Goal: Transaction & Acquisition: Purchase product/service

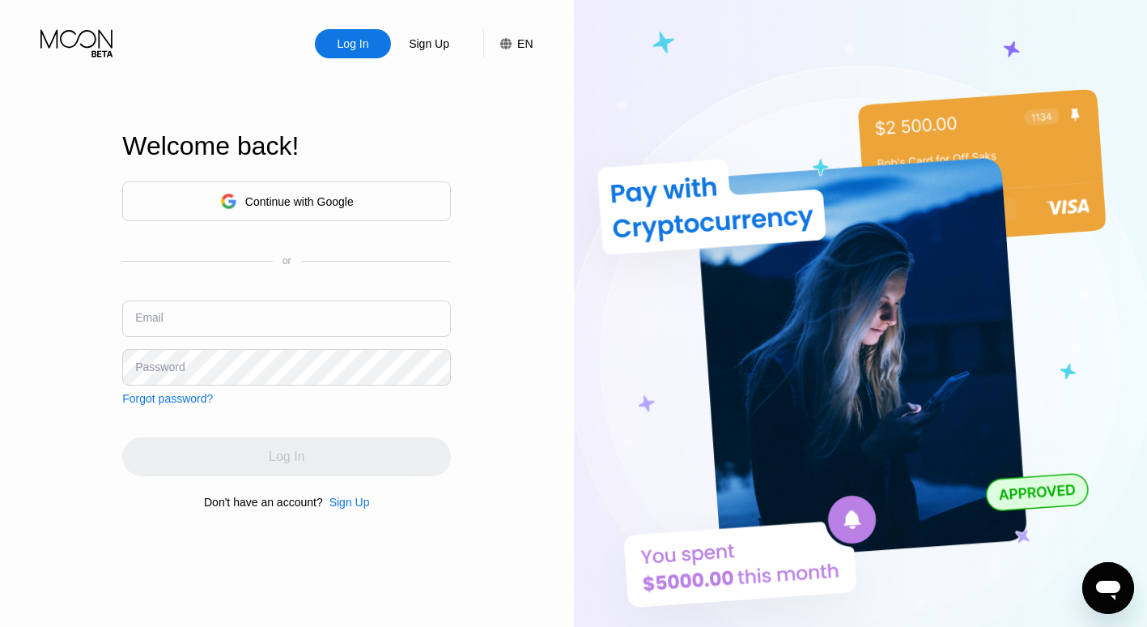
click at [256, 319] on input "text" at bounding box center [286, 318] width 329 height 36
type input "[EMAIL_ADDRESS][DOMAIN_NAME]"
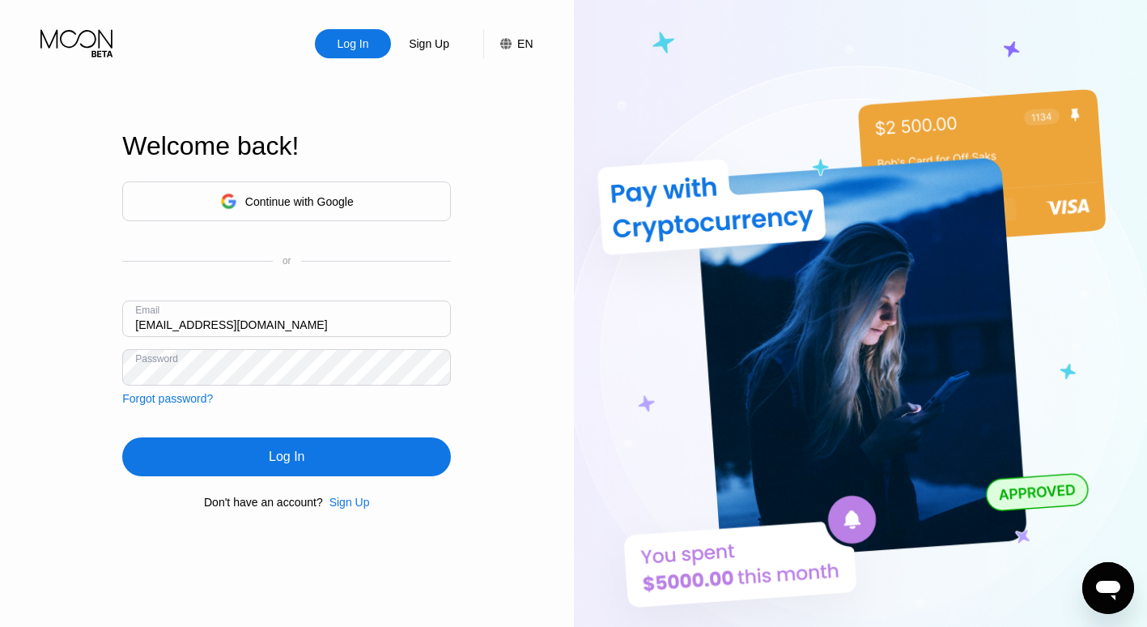
click at [254, 464] on div "Log In" at bounding box center [286, 456] width 329 height 39
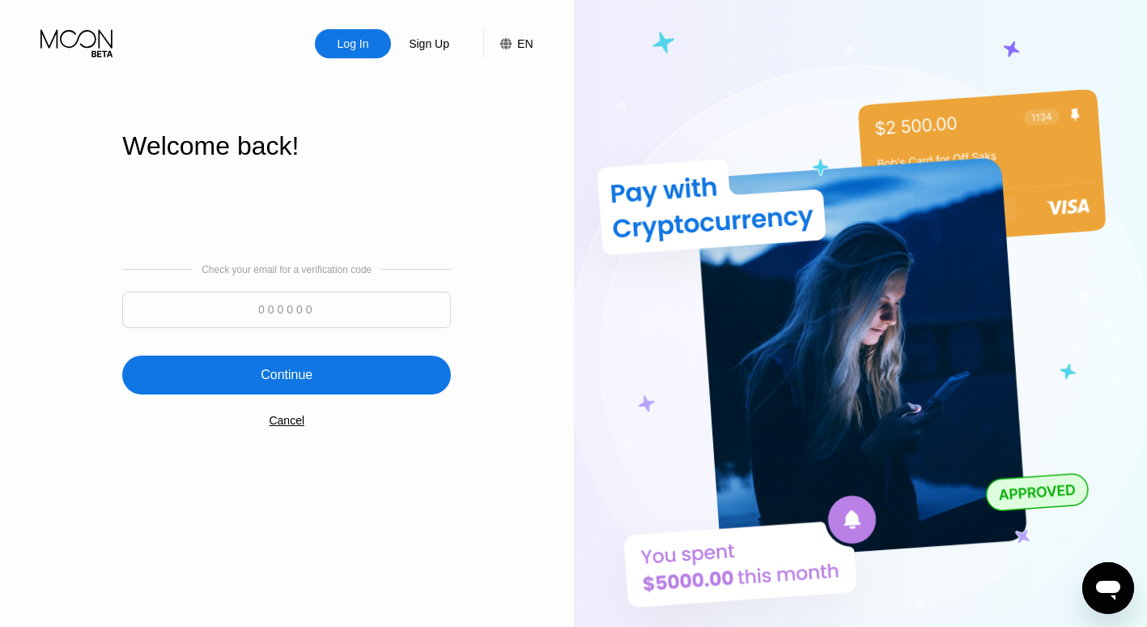
click at [210, 300] on input at bounding box center [286, 310] width 329 height 36
paste input "265820"
type input "265820"
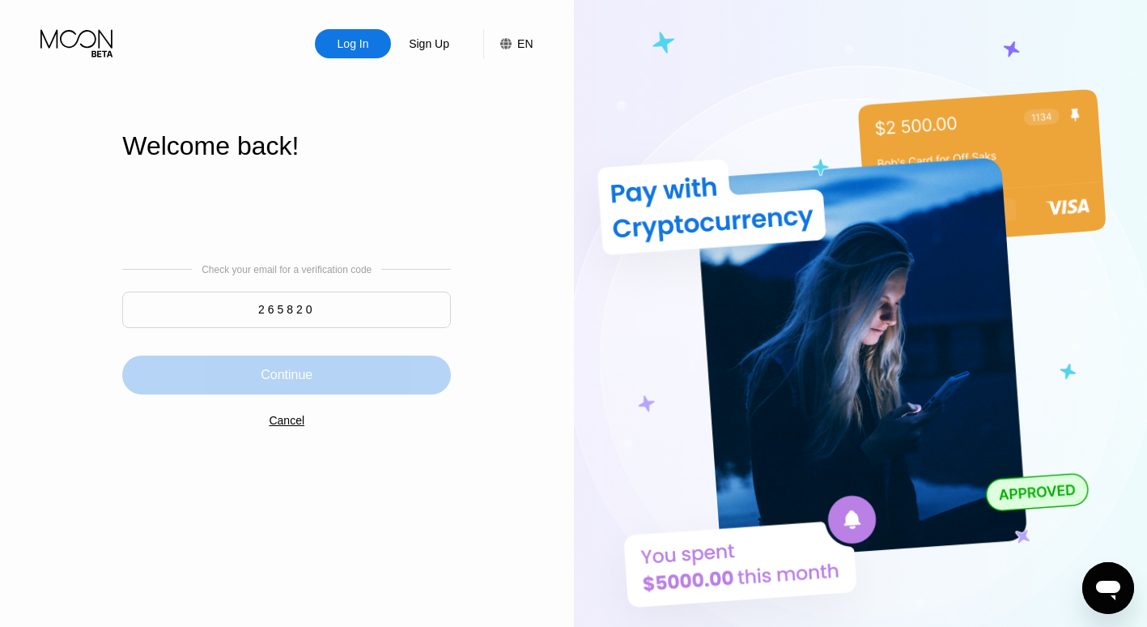
click at [272, 389] on div "Continue" at bounding box center [286, 374] width 329 height 39
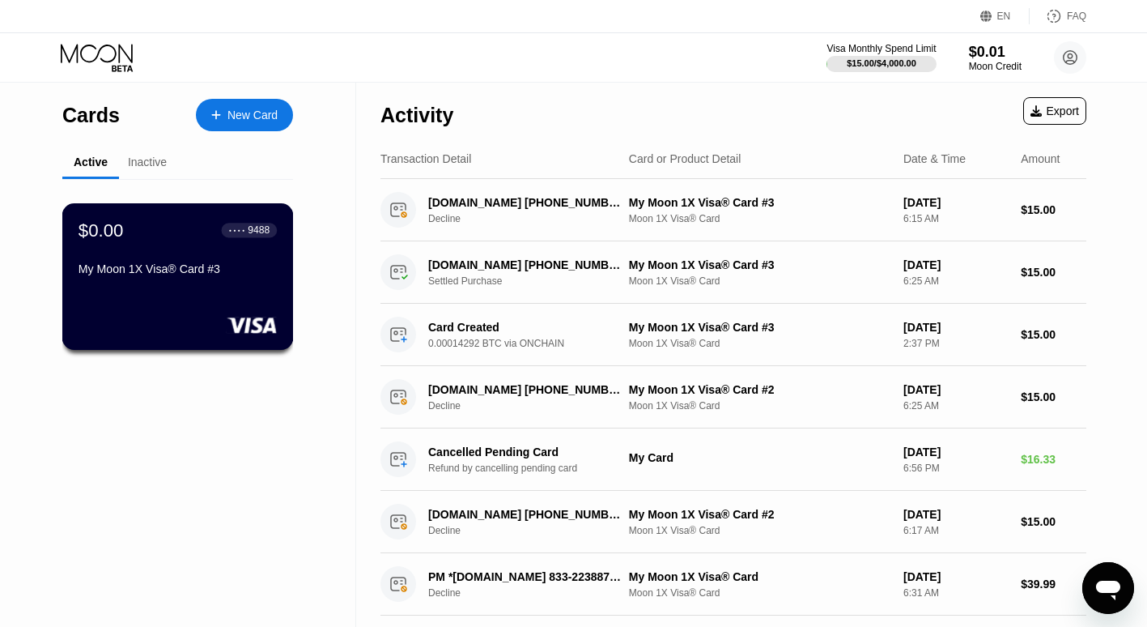
click at [228, 323] on rect at bounding box center [252, 325] width 50 height 16
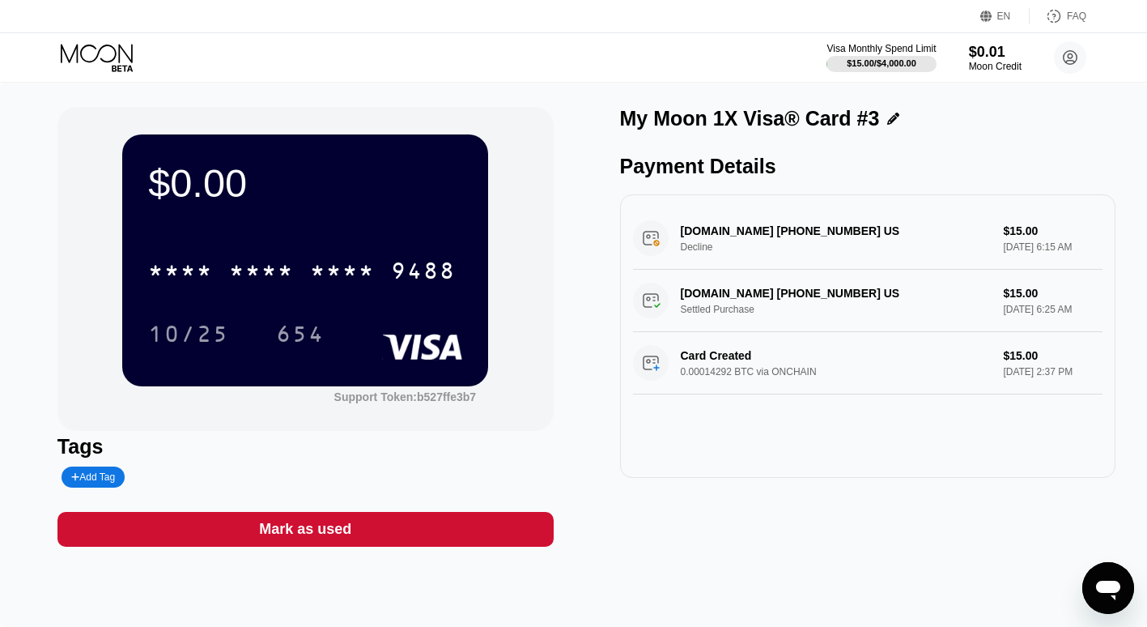
click at [320, 524] on div "Mark as used" at bounding box center [305, 529] width 496 height 35
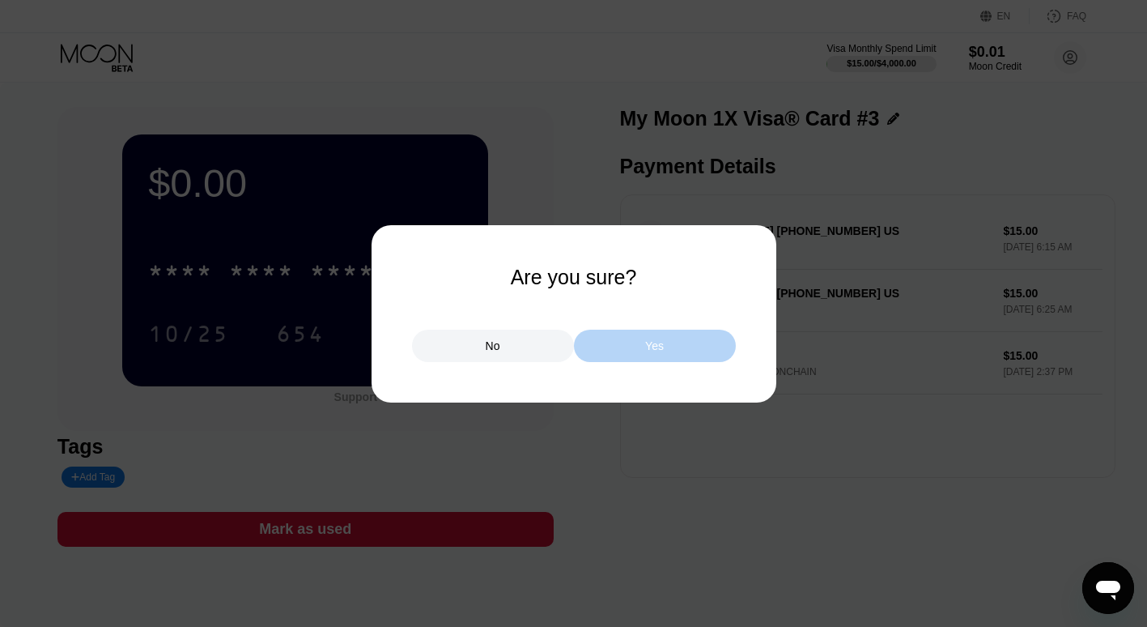
click at [610, 347] on div "Yes" at bounding box center [655, 346] width 162 height 32
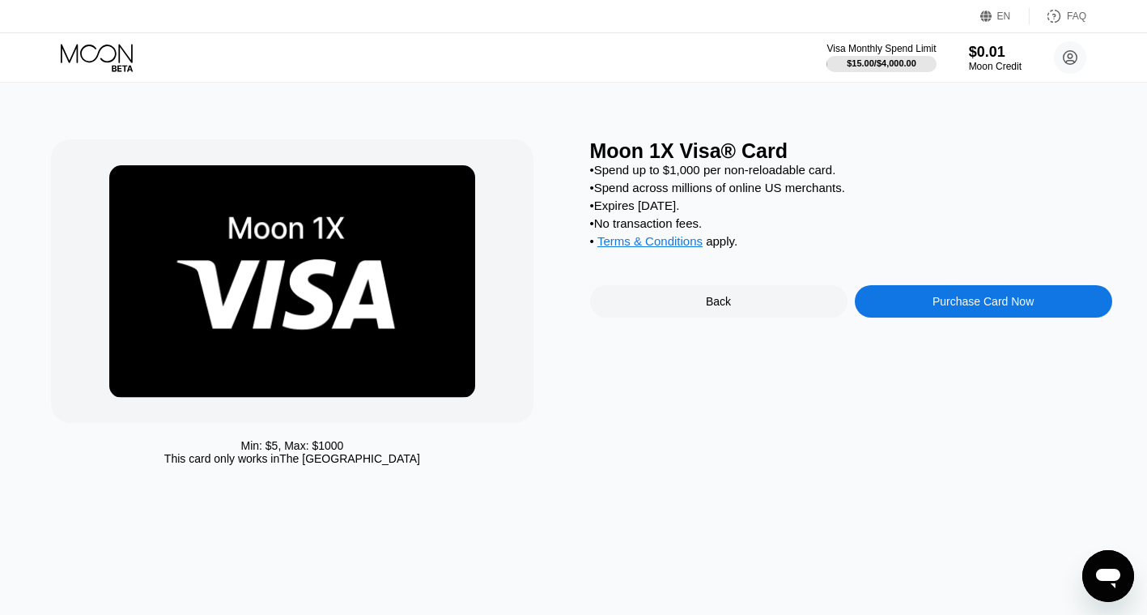
click at [900, 315] on div "Purchase Card Now" at bounding box center [983, 301] width 257 height 32
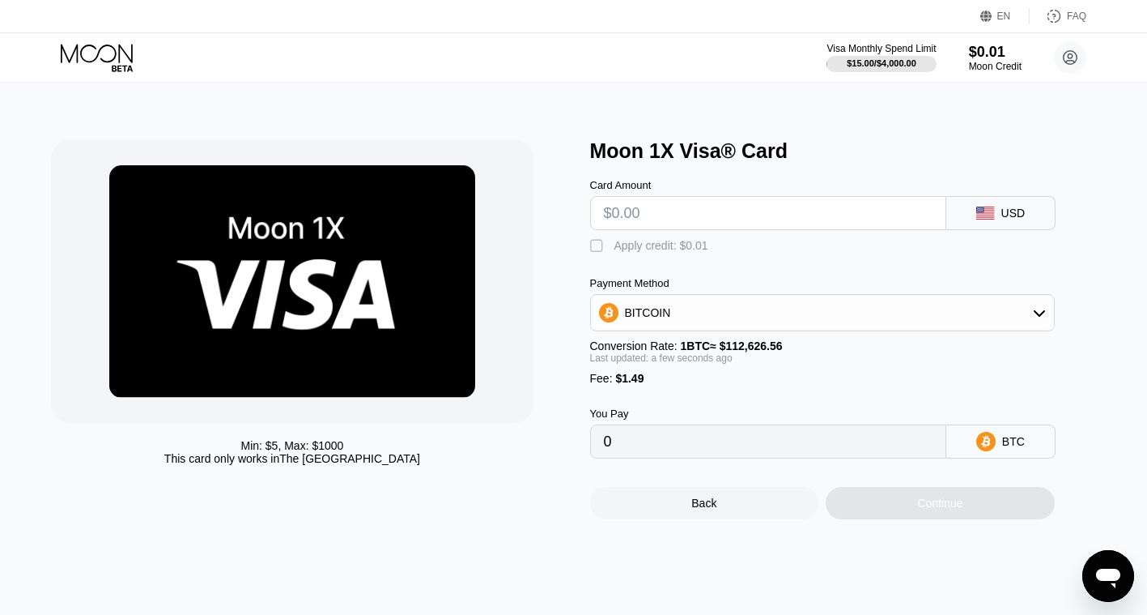
click at [706, 220] on input "text" at bounding box center [768, 213] width 329 height 32
type input "$3"
type input "0.00003987"
type input "$30"
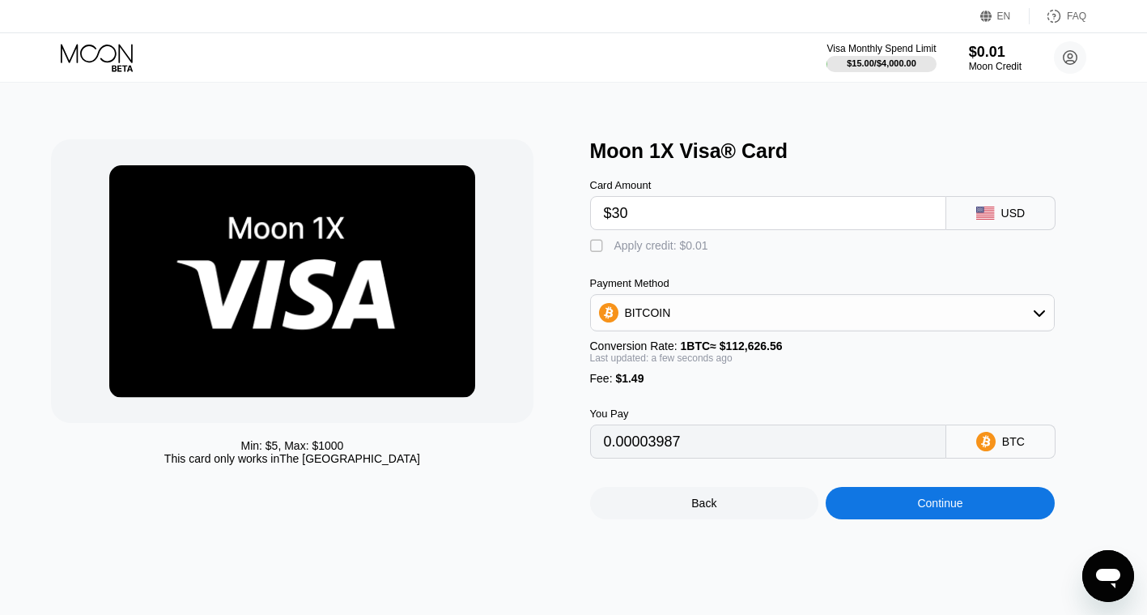
type input "0.00027960"
type input "$30"
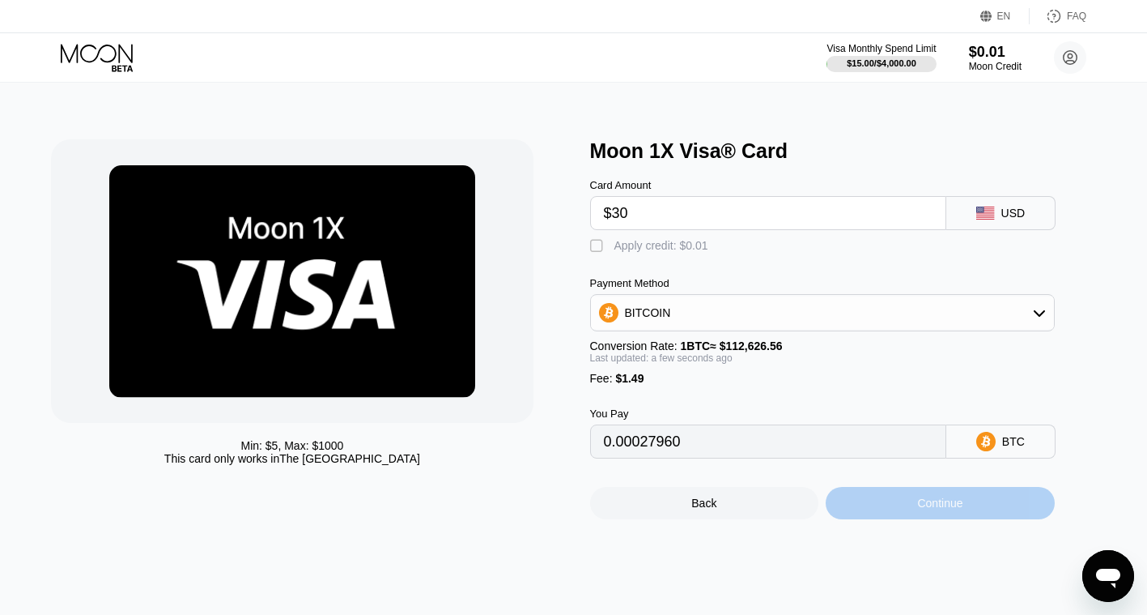
click at [918, 519] on div "Continue" at bounding box center [940, 503] width 229 height 32
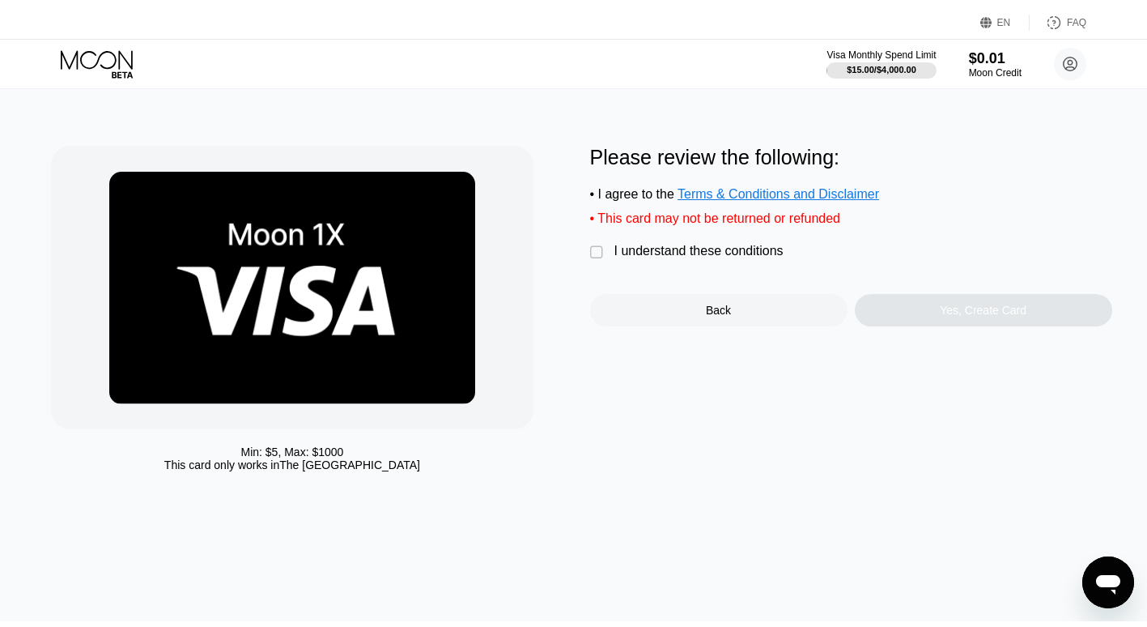
scroll to position [309, 0]
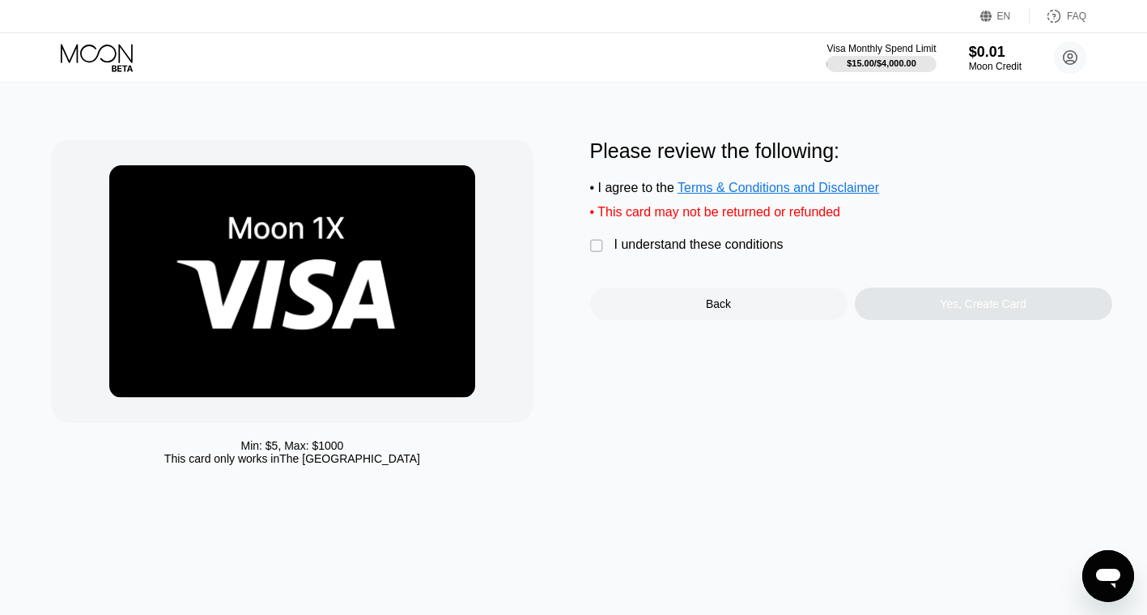
click at [599, 254] on div "" at bounding box center [598, 246] width 16 height 16
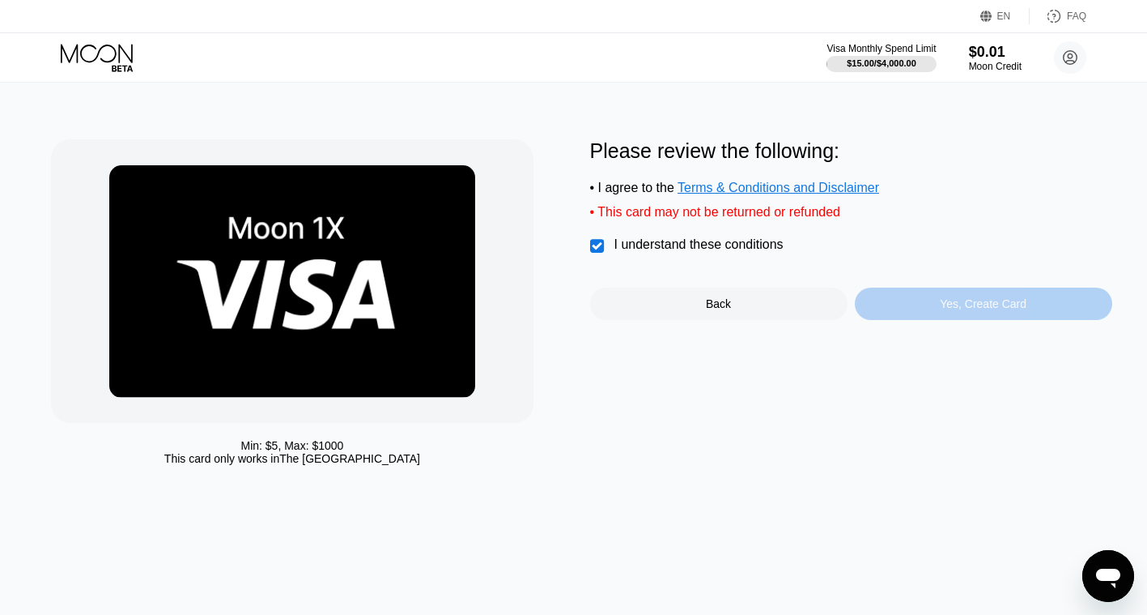
click at [964, 310] on div "Yes, Create Card" at bounding box center [983, 303] width 87 height 13
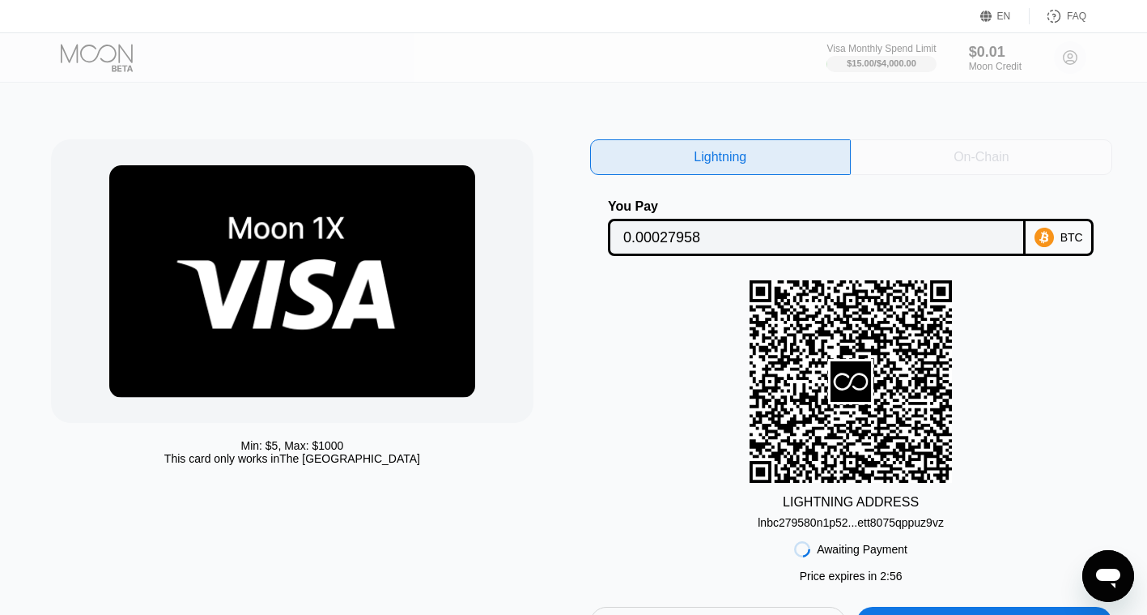
click at [961, 165] on div "On-Chain" at bounding box center [981, 157] width 55 height 16
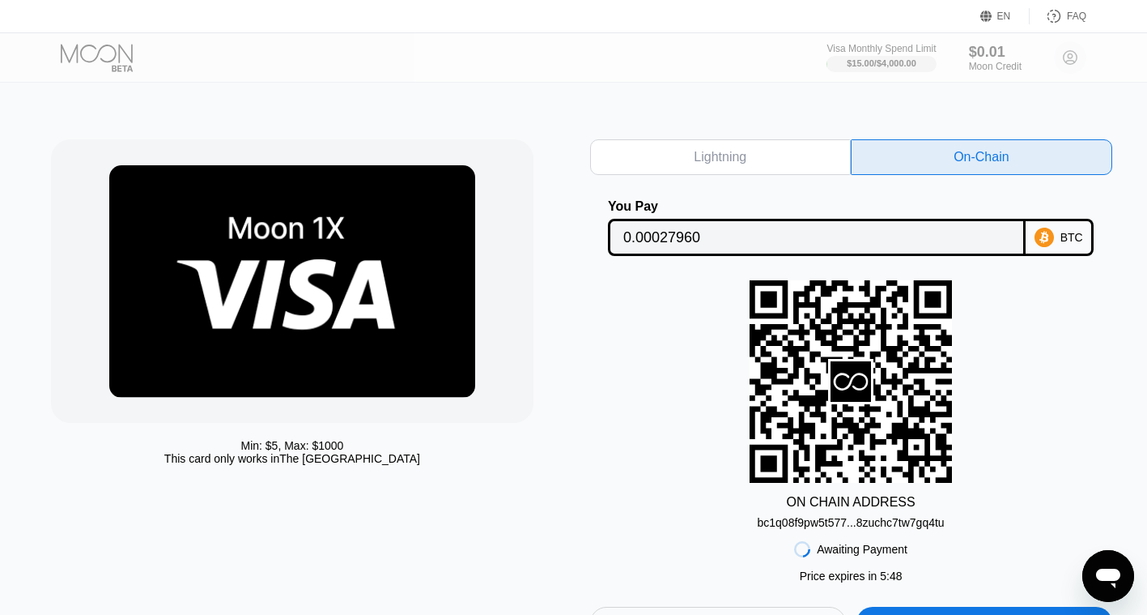
click at [824, 526] on div "bc1q08f9pw5t577...8zuchc7tw7gq4tu" at bounding box center [850, 522] width 187 height 13
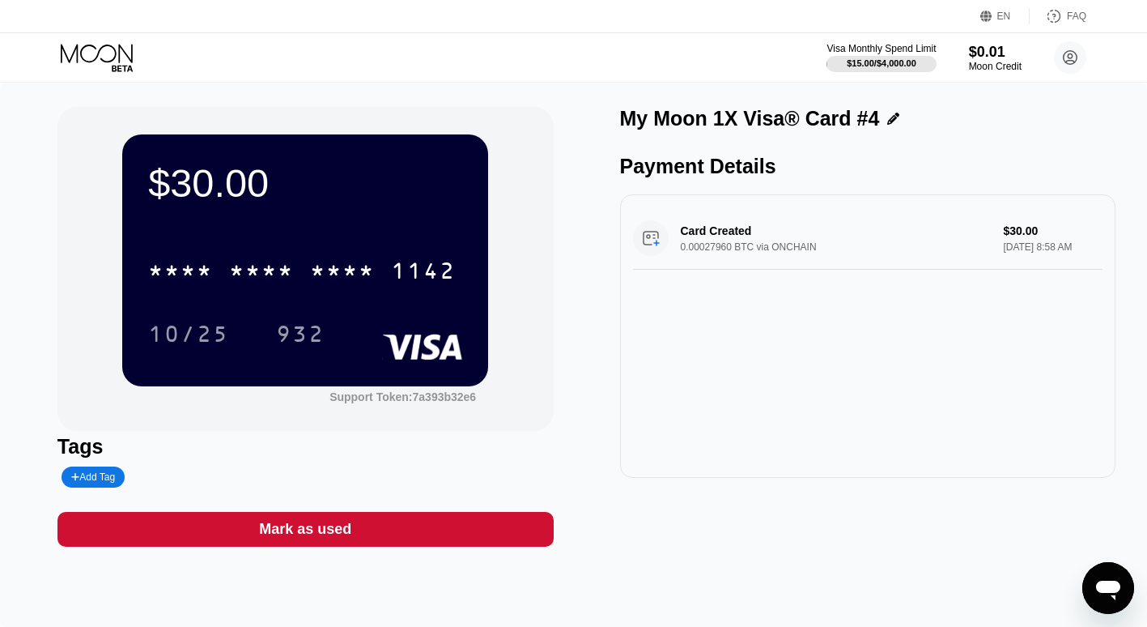
click at [58, 293] on div "$30.00 * * * * * * * * * * * * 1142 10/25 932 Support Token: 7a393b32e6" at bounding box center [305, 269] width 496 height 324
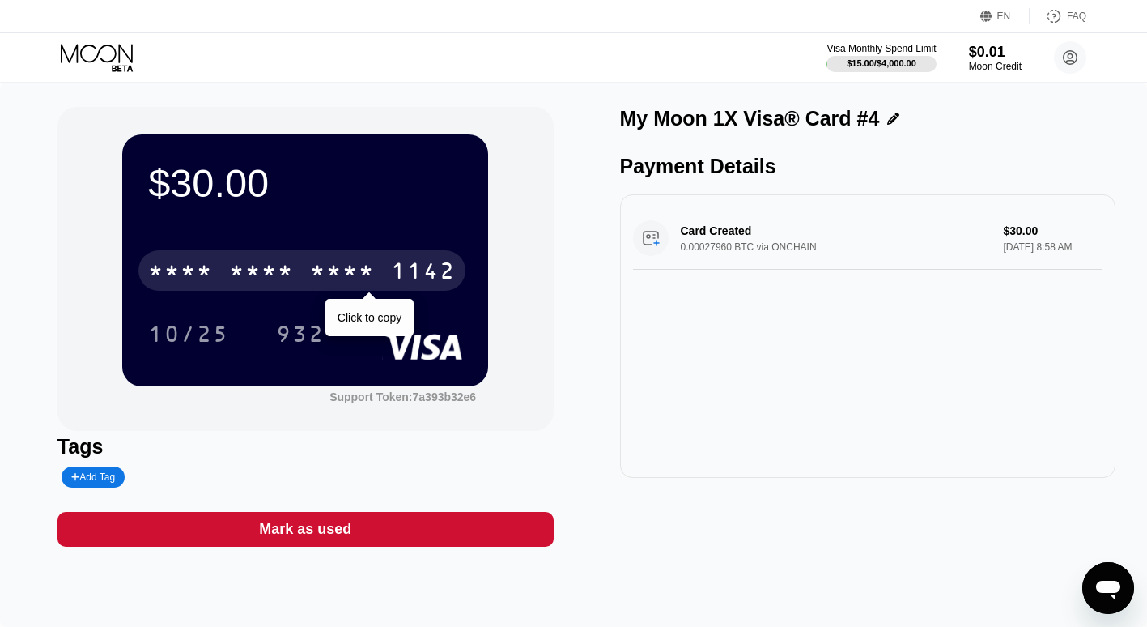
click at [408, 276] on div "1142" at bounding box center [423, 273] width 65 height 26
